Goal: Book appointment/travel/reservation

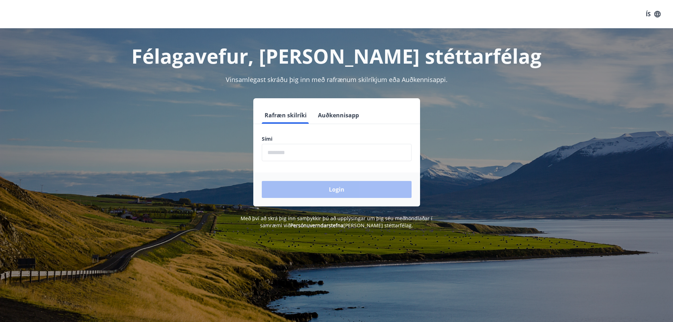
click at [317, 158] on input "phone" at bounding box center [337, 152] width 150 height 17
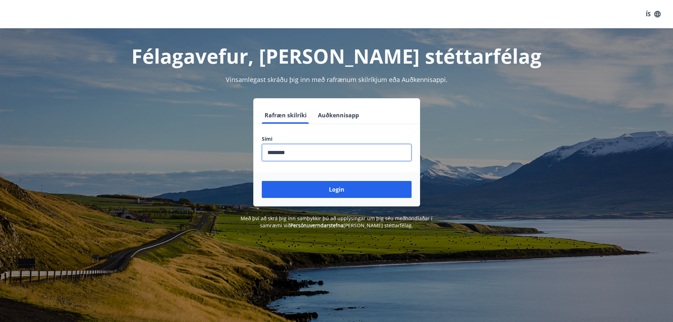
type input "********"
click at [262, 181] on button "Login" at bounding box center [337, 189] width 150 height 17
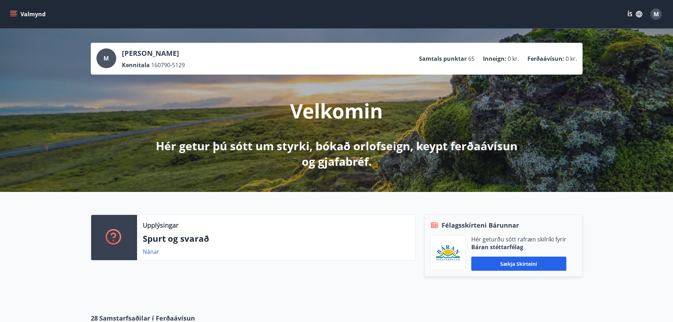
click at [11, 13] on icon "menu" at bounding box center [13, 12] width 6 height 1
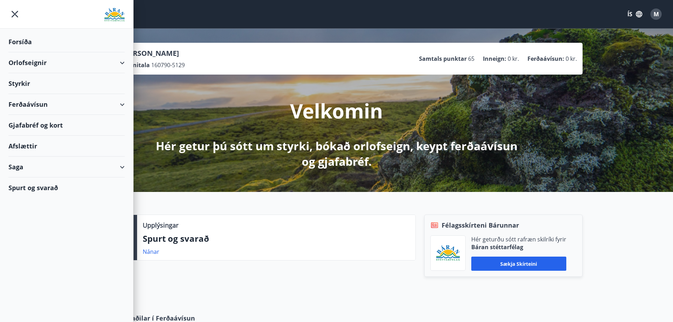
click at [118, 63] on div "Orlofseignir" at bounding box center [66, 62] width 116 height 21
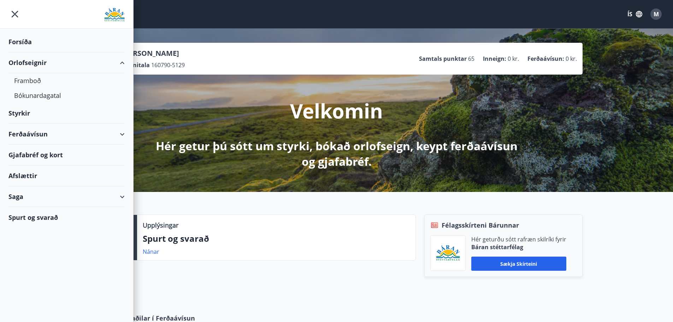
click at [122, 61] on div "Orlofseignir" at bounding box center [66, 62] width 116 height 21
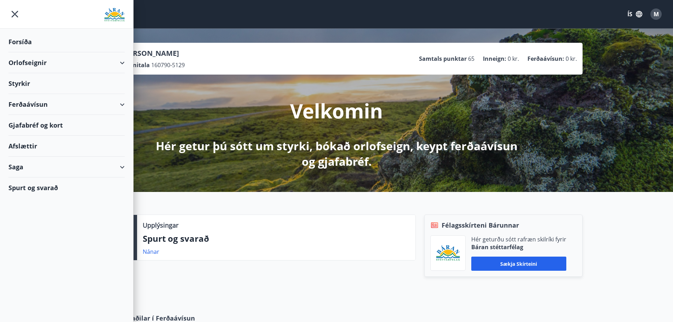
click at [170, 206] on div "Upplýsingar Spurt og svarað Nánar Félagsskírteni Bárunnar Hér geturðu sótt rafr…" at bounding box center [336, 247] width 673 height 110
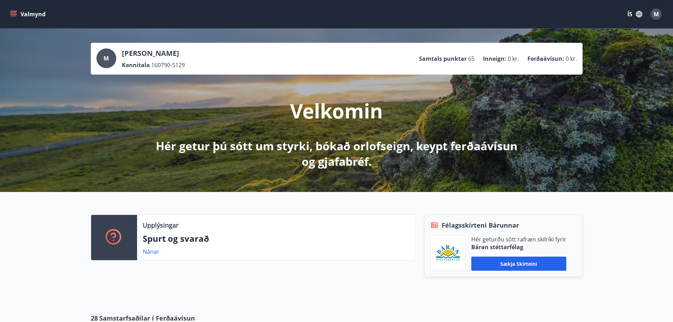
click at [22, 12] on button "Valmynd" at bounding box center [28, 14] width 40 height 13
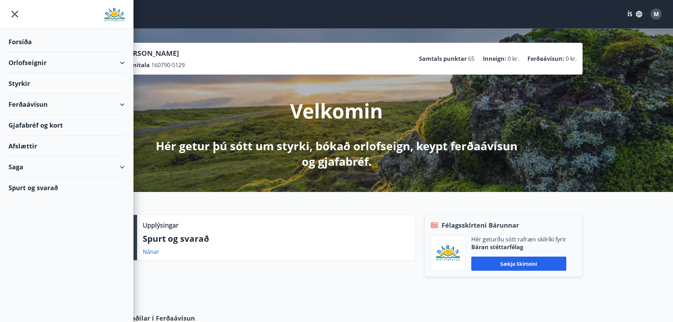
click at [22, 40] on div "Forsíða" at bounding box center [66, 41] width 116 height 21
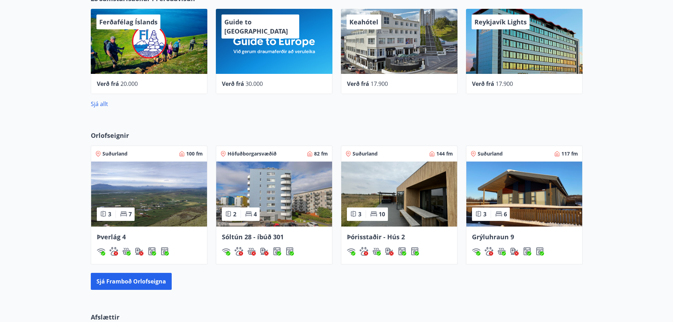
scroll to position [353, 0]
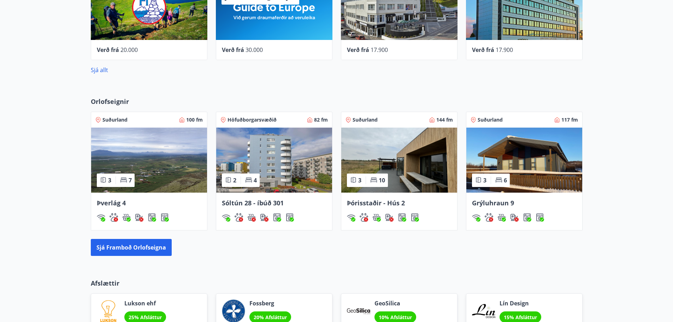
click at [117, 103] on span "Orlofseignir" at bounding box center [110, 101] width 38 height 9
click at [131, 251] on button "Sjá framboð orlofseigna" at bounding box center [131, 247] width 81 height 17
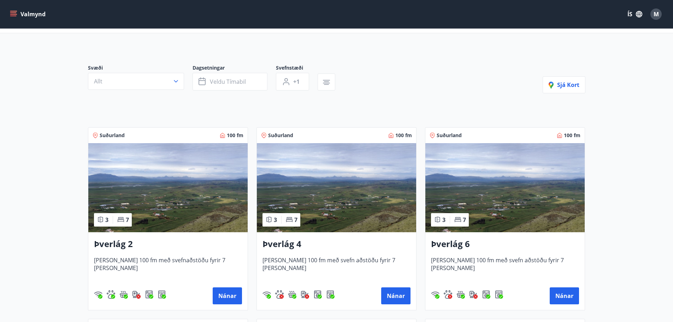
scroll to position [35, 0]
click at [222, 82] on span "Veldu tímabil" at bounding box center [228, 81] width 36 height 8
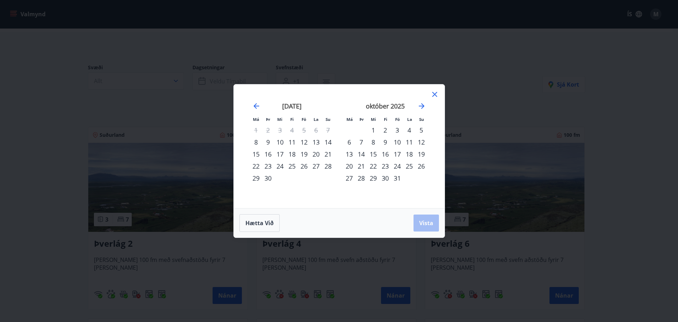
click at [215, 79] on div "Má Þr Mi Fi Fö La Su Má Þr Mi Fi Fö La Su [DATE] 1 2 3 4 5 6 7 8 9 10 11 12 13 …" at bounding box center [339, 161] width 678 height 322
click at [205, 106] on div "Má Þr Mi Fi Fö La Su Má Þr Mi Fi Fö La Su [DATE] 1 2 3 4 5 6 7 8 9 10 11 12 13 …" at bounding box center [339, 161] width 678 height 322
click at [171, 91] on div "Má Þr Mi Fi Fö La Su Má Þr Mi Fi Fö La Su [DATE] 1 2 3 4 5 6 7 8 9 10 11 12 13 …" at bounding box center [339, 161] width 678 height 322
click at [431, 96] on icon at bounding box center [435, 94] width 8 height 8
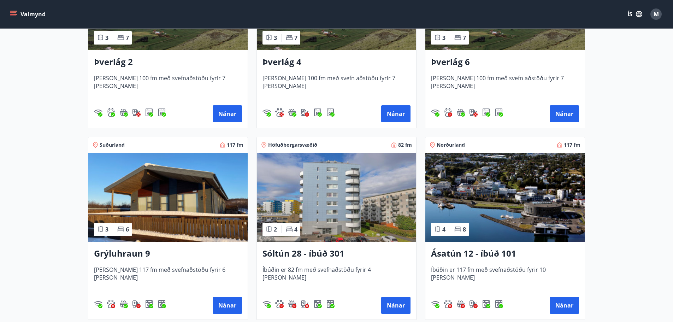
scroll to position [0, 0]
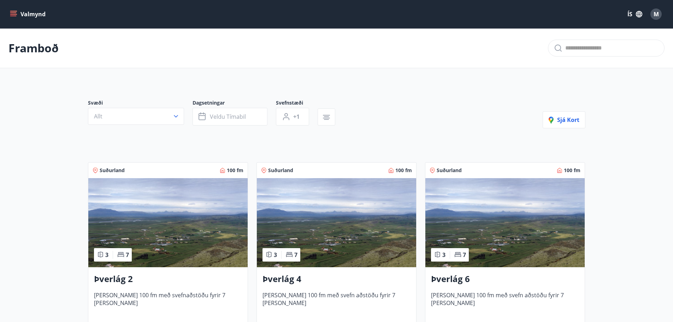
click at [15, 11] on icon "menu" at bounding box center [14, 11] width 8 height 1
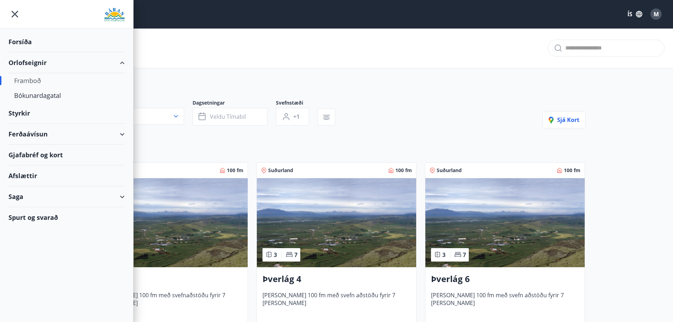
click at [632, 16] on button "ÍS" at bounding box center [635, 14] width 23 height 13
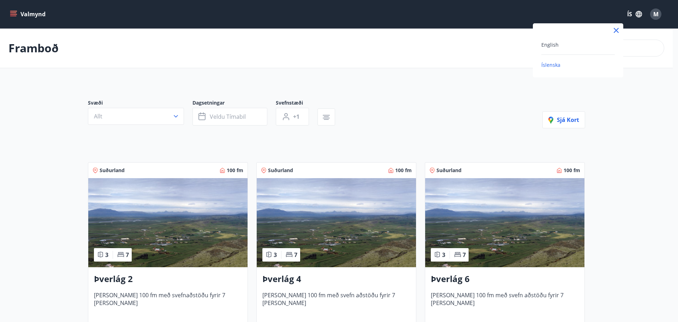
click at [562, 43] on div "English" at bounding box center [578, 44] width 73 height 8
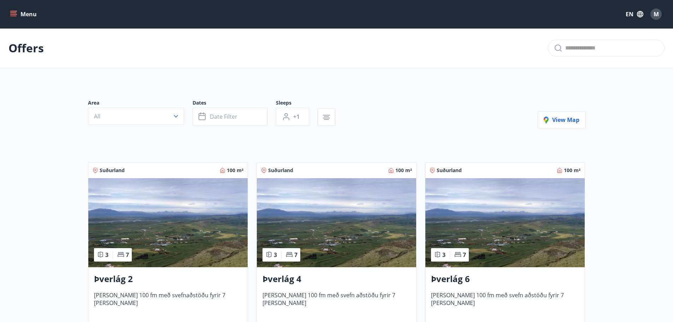
click at [9, 19] on button "Menu" at bounding box center [23, 14] width 31 height 13
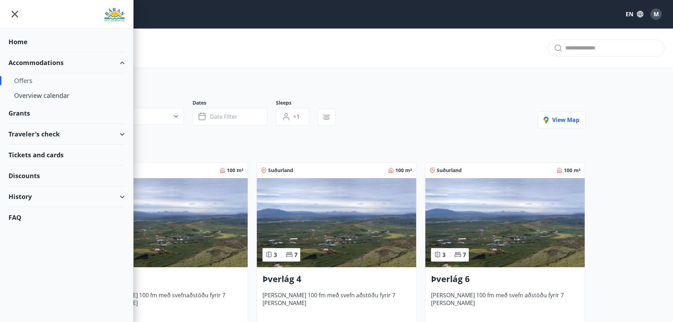
click at [22, 82] on div "Offers" at bounding box center [66, 80] width 105 height 15
click at [36, 101] on div "Overview calendar" at bounding box center [66, 95] width 105 height 15
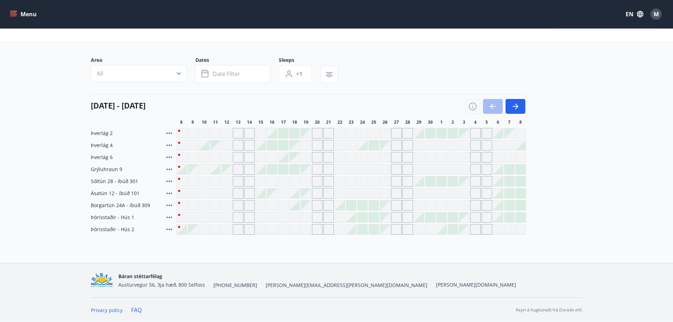
scroll to position [26, 0]
click at [316, 158] on div "Grey days are not available" at bounding box center [317, 157] width 11 height 11
click at [317, 168] on div "Grey days are not available" at bounding box center [317, 169] width 11 height 11
click at [381, 92] on div "Area All Dates Date filter Sleeps +1 [DATE] - [DATE] 8 9 10 11 12 13 14 15 16 1…" at bounding box center [337, 145] width 492 height 178
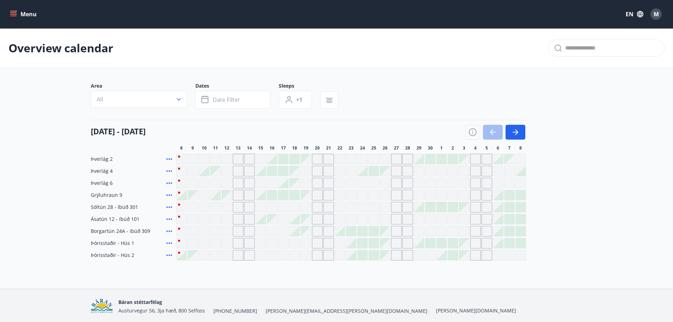
click at [15, 14] on icon "menu" at bounding box center [14, 14] width 8 height 1
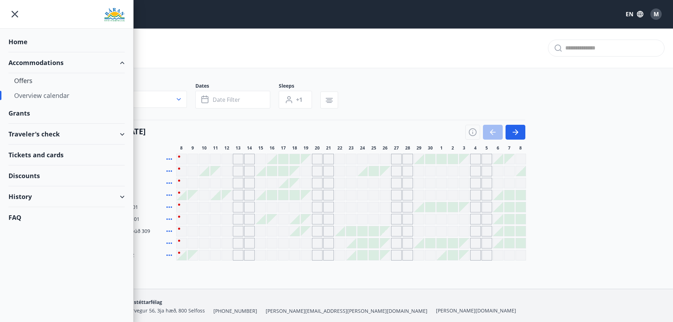
click at [30, 197] on div "History" at bounding box center [66, 196] width 116 height 21
click at [36, 228] on div "Bookings" at bounding box center [66, 229] width 105 height 15
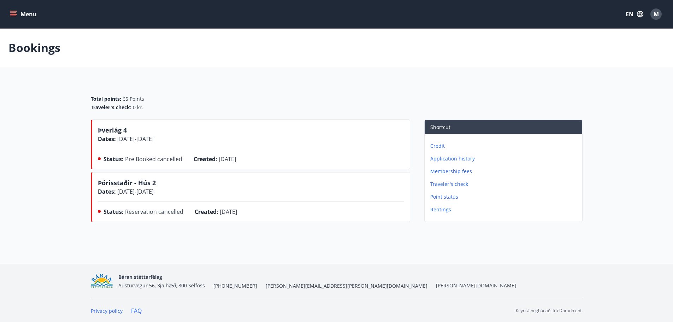
scroll to position [1, 0]
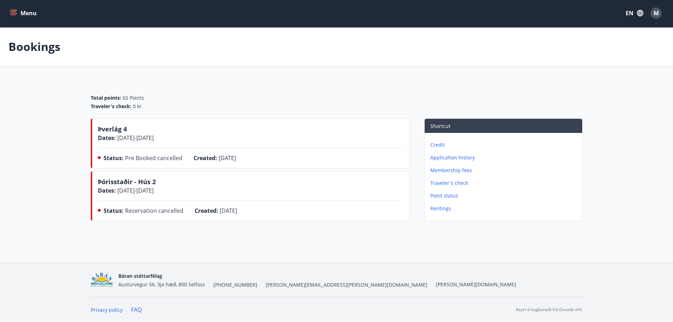
click at [460, 154] on p "Application history" at bounding box center [504, 157] width 149 height 7
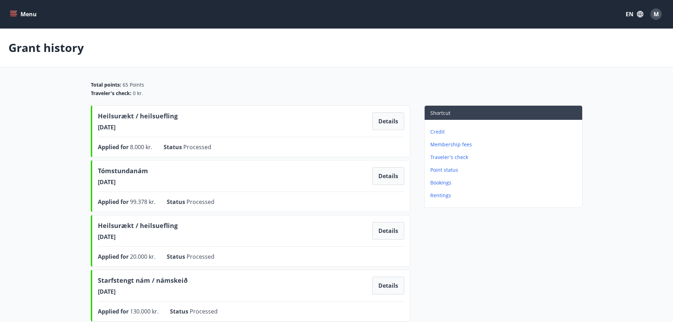
click at [448, 183] on p "Bookings" at bounding box center [504, 182] width 149 height 7
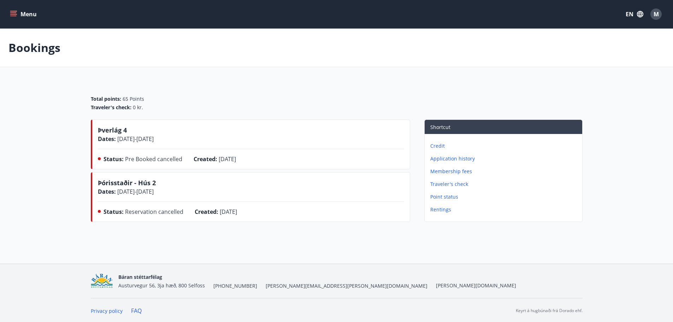
click at [443, 210] on p "Rentings" at bounding box center [504, 209] width 149 height 7
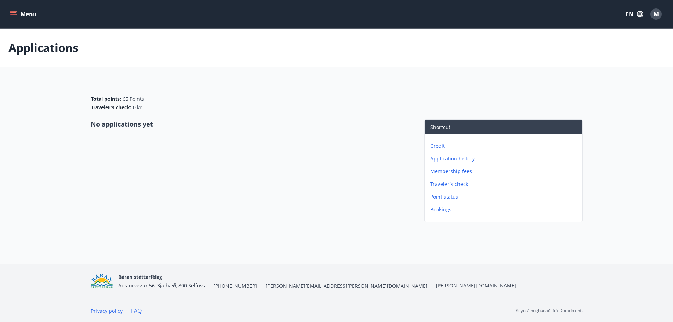
click at [444, 198] on p "Point status" at bounding box center [504, 196] width 149 height 7
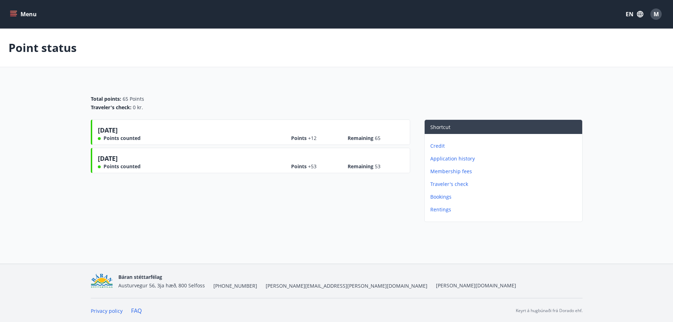
click at [441, 200] on p "Bookings" at bounding box center [504, 196] width 149 height 7
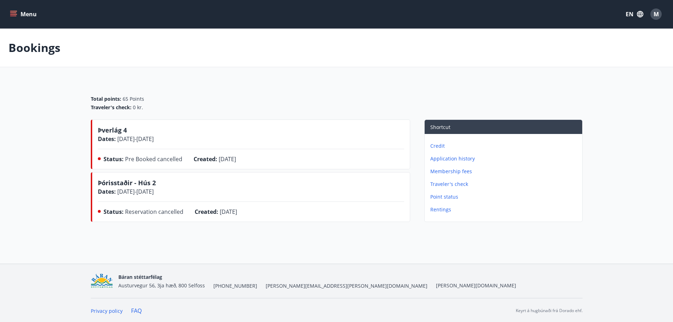
click at [173, 159] on span "Pre Booked cancelled" at bounding box center [153, 159] width 57 height 8
click at [107, 159] on span "Status :" at bounding box center [114, 159] width 20 height 8
click at [460, 158] on p "Application history" at bounding box center [504, 158] width 149 height 7
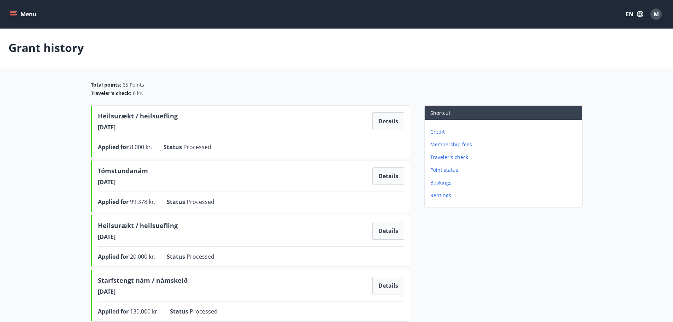
click at [440, 183] on p "Bookings" at bounding box center [504, 182] width 149 height 7
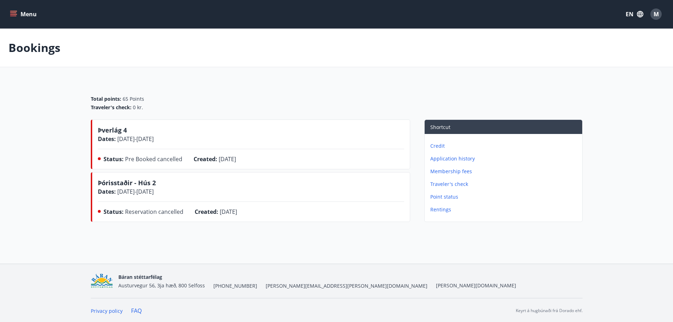
click at [20, 4] on div "Menu EN M" at bounding box center [336, 14] width 673 height 28
click at [21, 9] on button "Menu" at bounding box center [23, 14] width 31 height 13
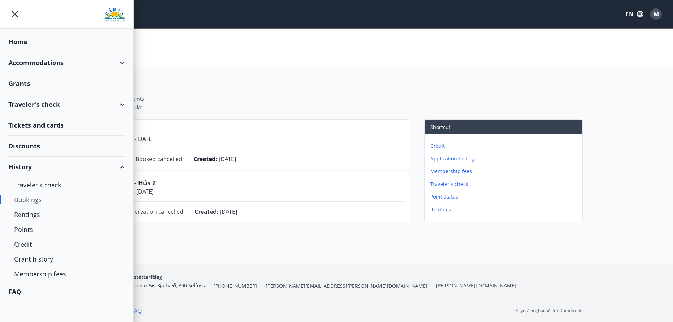
click at [34, 51] on div "Home" at bounding box center [66, 41] width 116 height 21
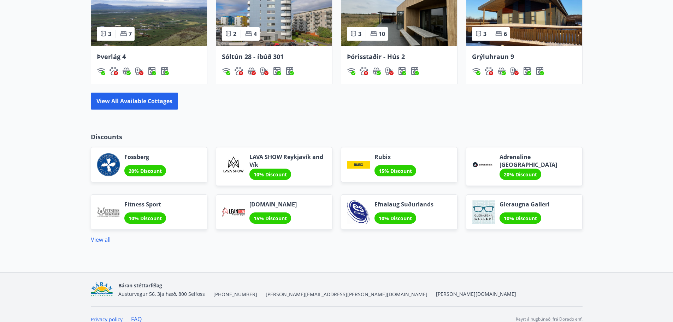
scroll to position [509, 0]
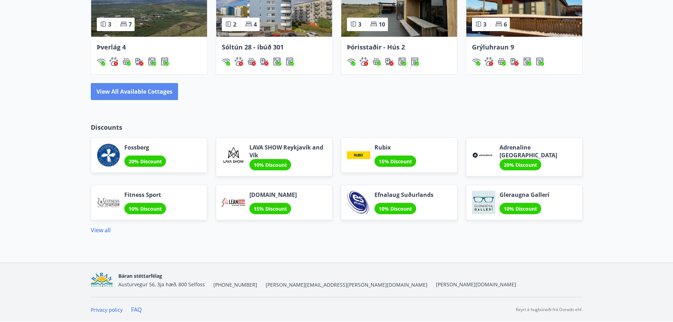
click at [142, 95] on button "View all available cottages" at bounding box center [134, 91] width 87 height 17
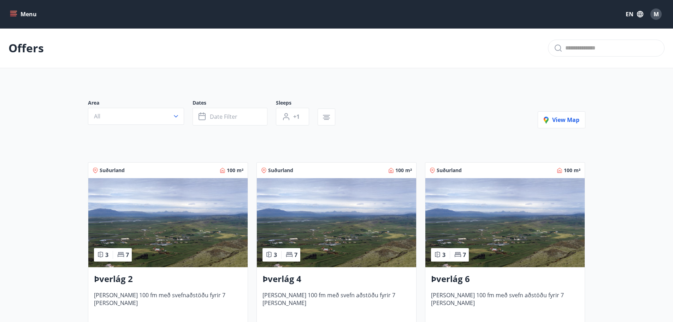
click at [28, 16] on button "Menu" at bounding box center [23, 14] width 31 height 13
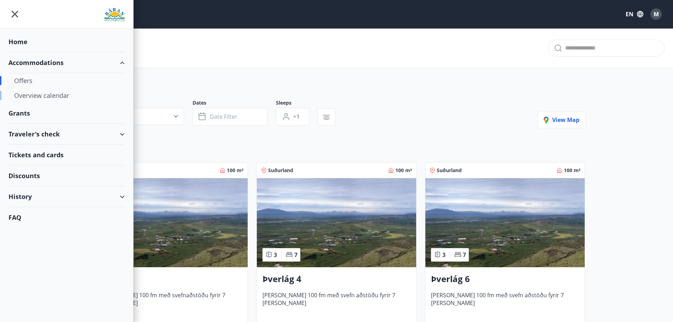
click at [52, 96] on div "Overview calendar" at bounding box center [66, 95] width 105 height 15
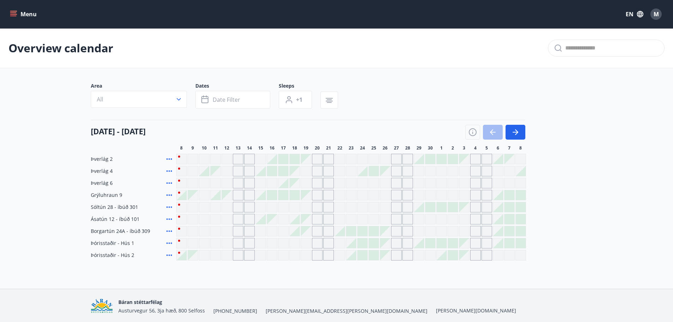
click at [284, 183] on div at bounding box center [283, 183] width 10 height 10
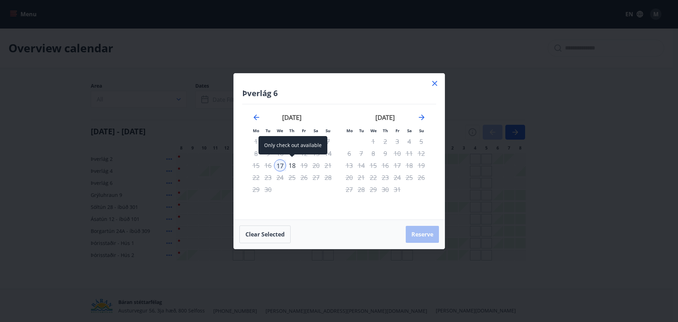
click at [294, 166] on div "18" at bounding box center [292, 165] width 12 height 12
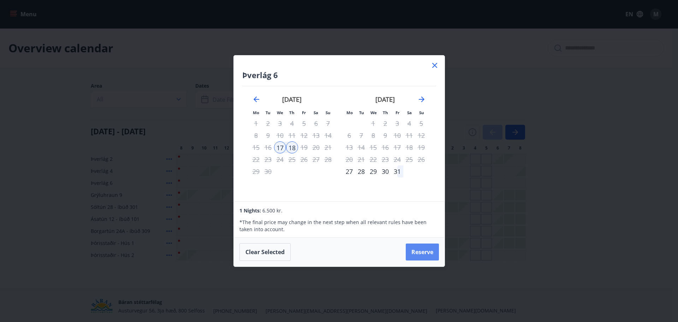
click at [431, 259] on button "Reserve" at bounding box center [422, 251] width 33 height 17
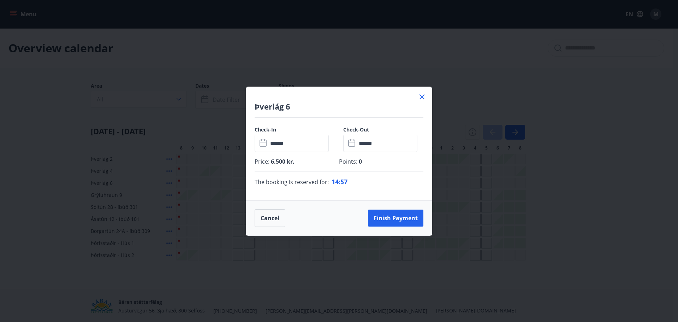
click at [424, 98] on icon at bounding box center [422, 97] width 8 height 8
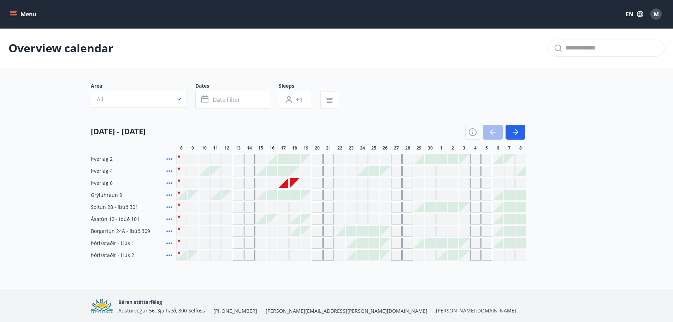
click at [282, 184] on div at bounding box center [283, 183] width 10 height 10
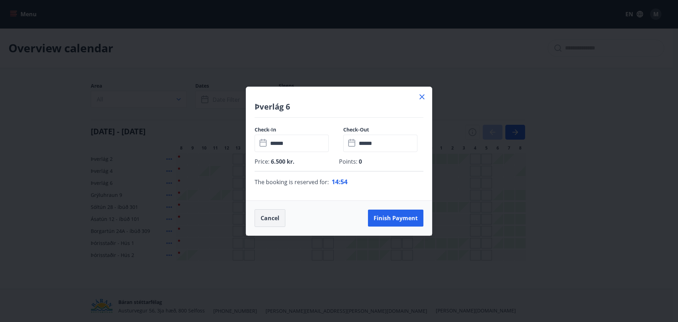
click at [272, 218] on button "Cancel" at bounding box center [270, 218] width 31 height 18
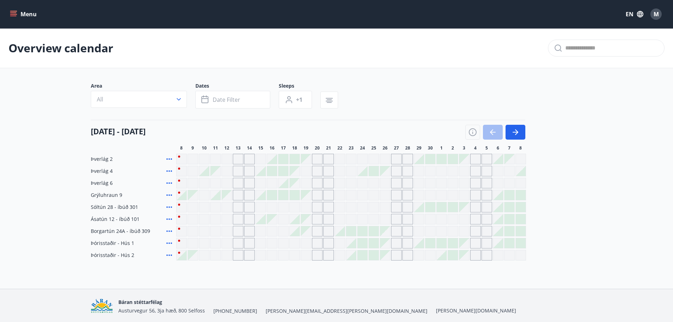
click at [404, 91] on div "Area All Dates Date filter Sleeps +1" at bounding box center [337, 96] width 492 height 29
click at [527, 135] on div "[DATE] - [DATE] 8 9 10 11 12 13 14 15 16 17 18 19 20 21 22 23 24 25 26 27 28 29…" at bounding box center [337, 135] width 492 height 31
click at [520, 132] on button "button" at bounding box center [516, 132] width 20 height 15
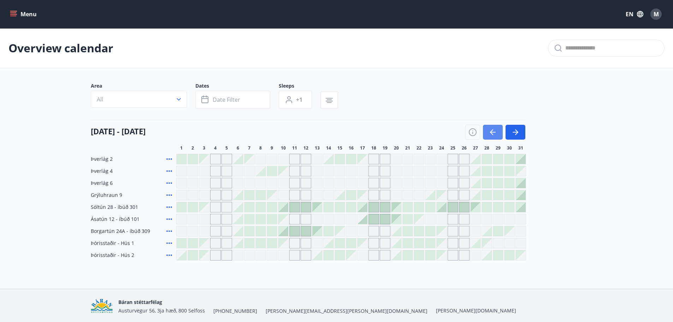
click at [496, 131] on icon "button" at bounding box center [493, 132] width 8 height 8
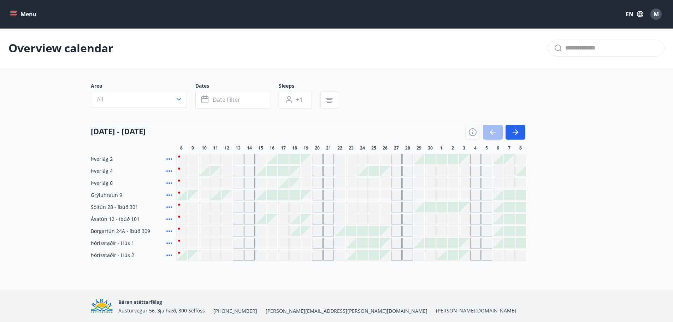
click at [377, 122] on div "[DATE] - [DATE]" at bounding box center [308, 130] width 435 height 20
click at [13, 9] on button "Menu" at bounding box center [23, 14] width 31 height 13
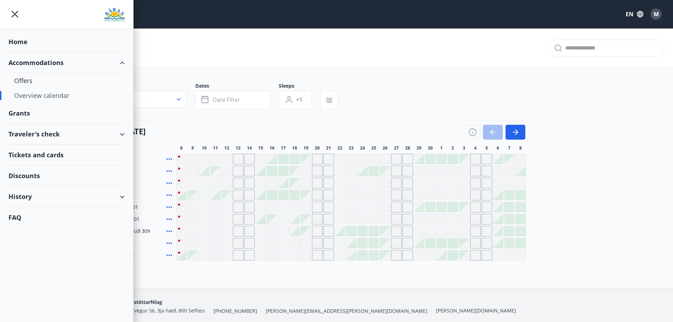
click at [26, 201] on div "History" at bounding box center [66, 196] width 116 height 21
click at [32, 242] on div "Rentings" at bounding box center [66, 244] width 105 height 15
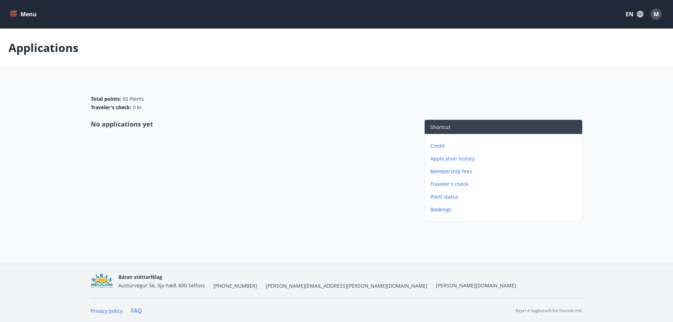
click at [442, 211] on p "Bookings" at bounding box center [504, 209] width 149 height 7
